Goal: Check status: Check status

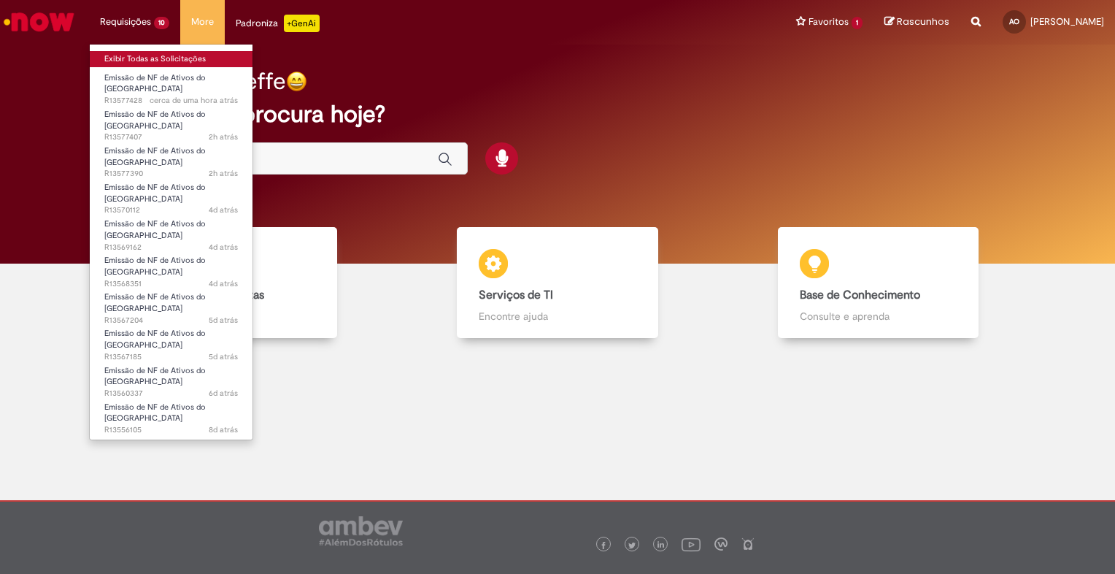
click at [153, 64] on link "Exibir Todas as Solicitações" at bounding box center [171, 59] width 163 height 16
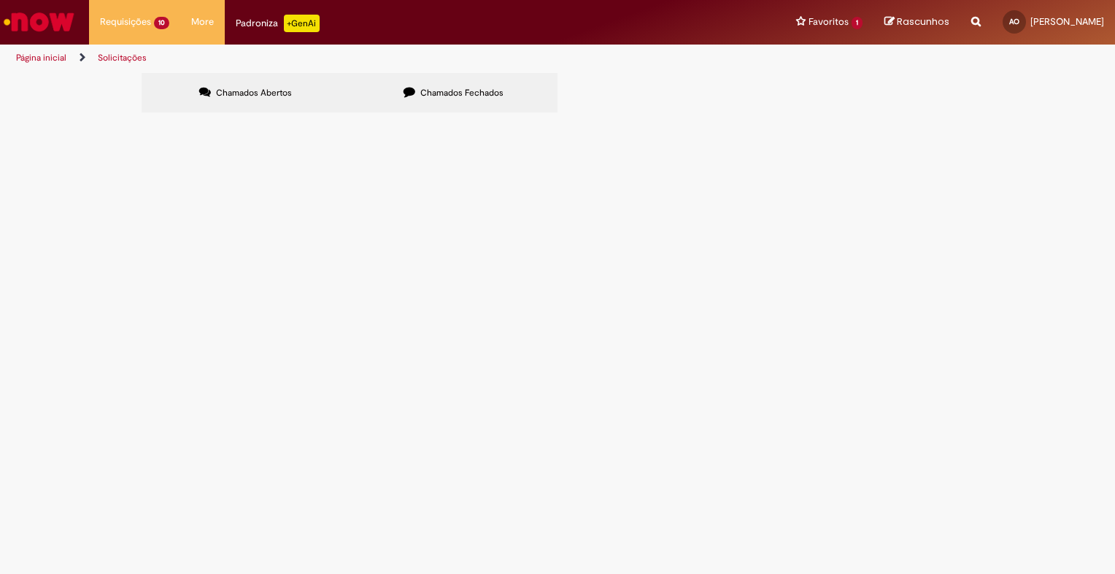
click at [0, 0] on td "R13577390" at bounding box center [0, 0] width 0 height 0
click at [0, 0] on span "R13577390" at bounding box center [0, 0] width 0 height 0
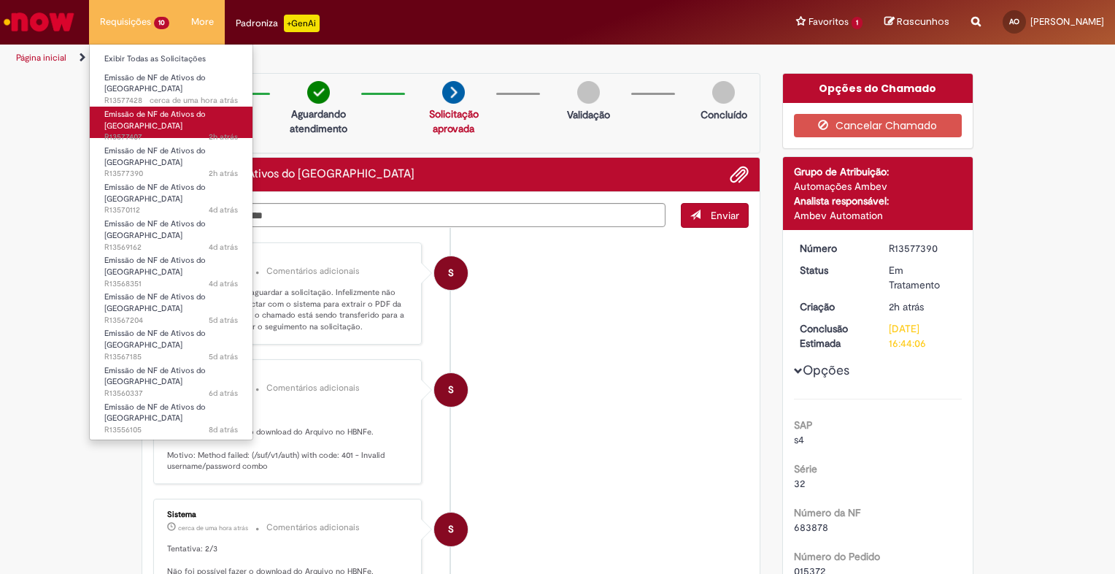
click at [160, 109] on span "Emissão de NF de Ativos do [GEOGRAPHIC_DATA]" at bounding box center [154, 120] width 101 height 23
click at [161, 107] on link "Emissão de NF de Ativos do ASVD 2h atrás 2 horas atrás R13577407" at bounding box center [171, 122] width 163 height 31
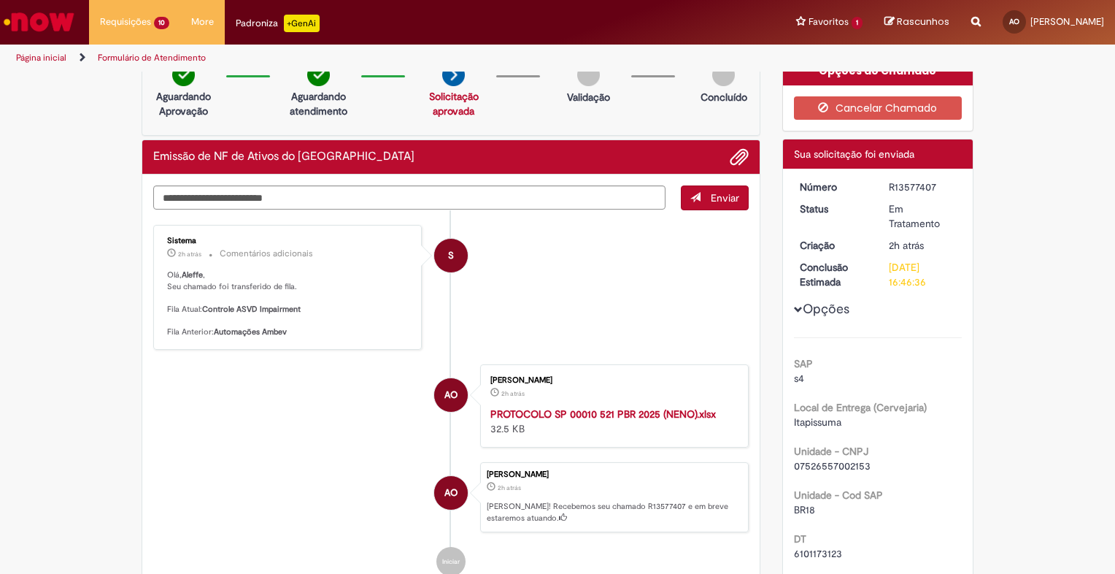
scroll to position [15, 0]
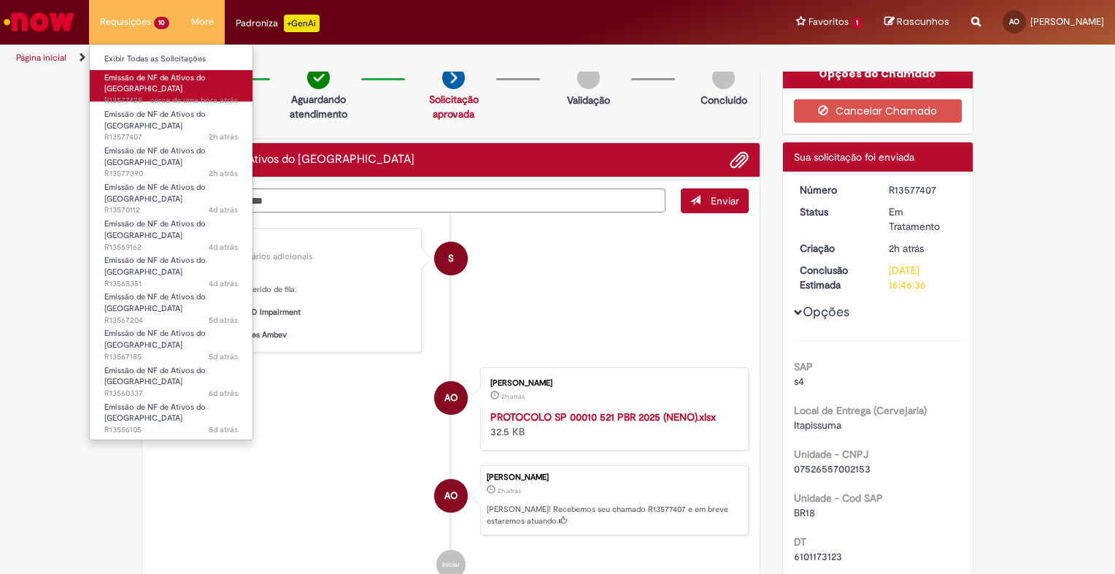
click at [161, 81] on span "Emissão de NF de Ativos do [GEOGRAPHIC_DATA]" at bounding box center [154, 83] width 101 height 23
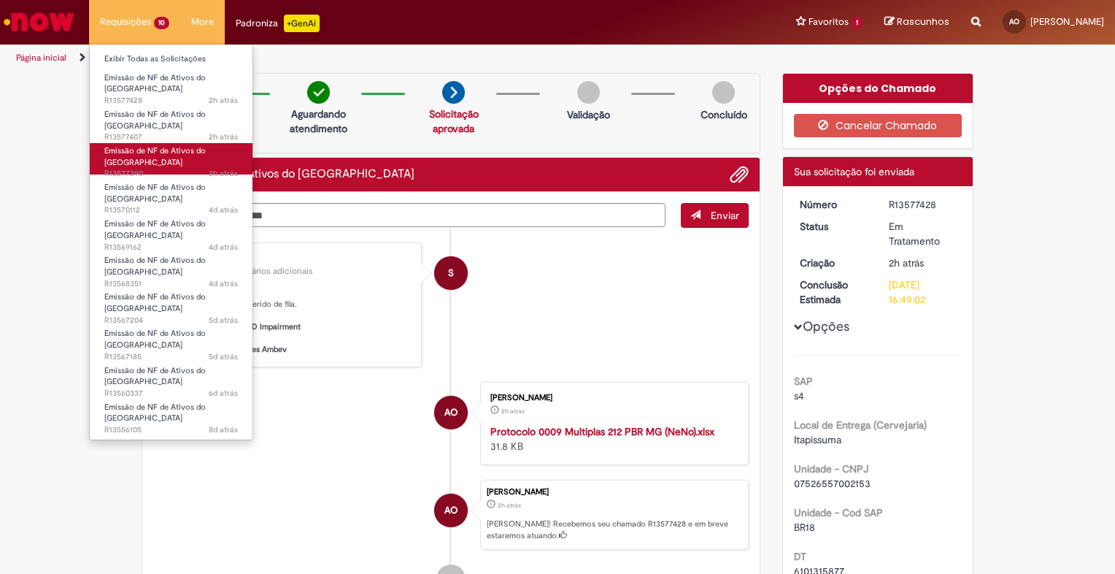
click at [176, 145] on span "Emissão de NF de Ativos do [GEOGRAPHIC_DATA]" at bounding box center [154, 156] width 101 height 23
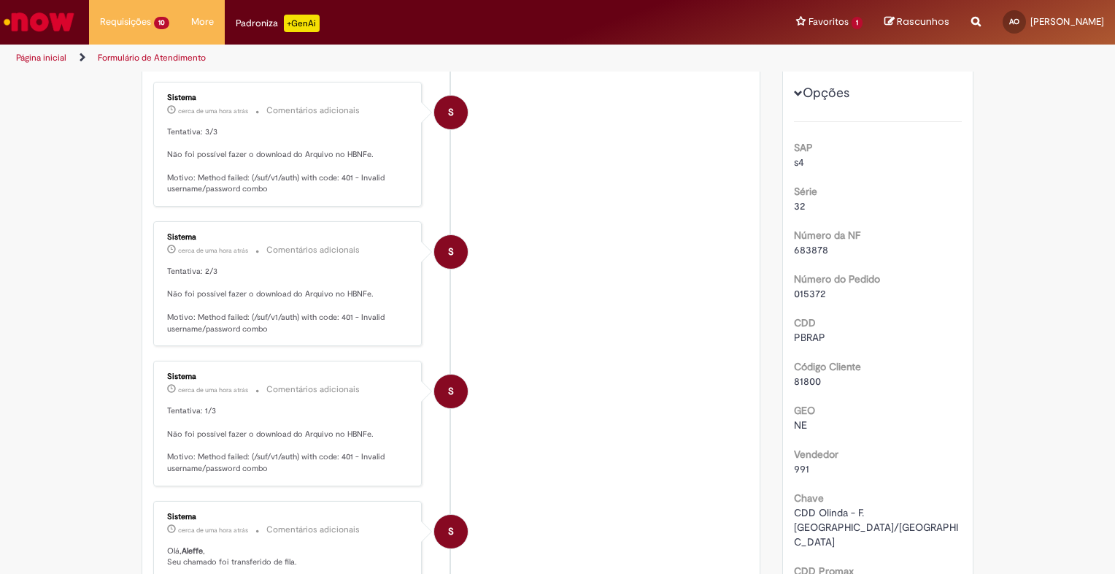
scroll to position [279, 0]
